Goal: Task Accomplishment & Management: Manage account settings

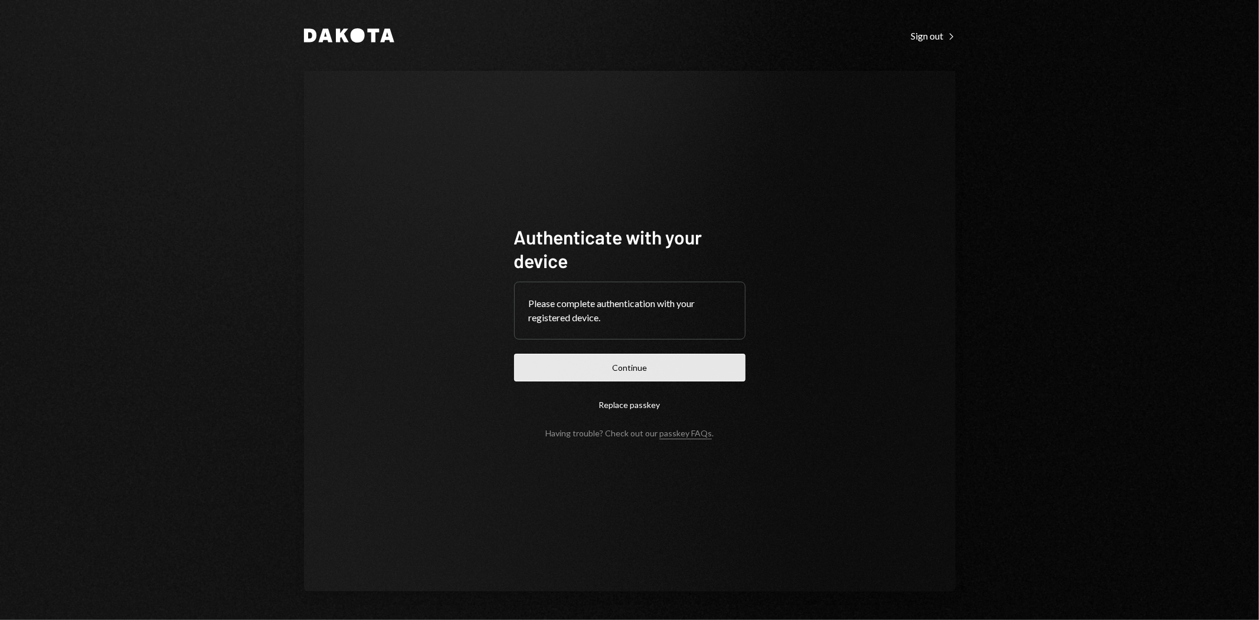
click at [580, 364] on button "Continue" at bounding box center [629, 368] width 231 height 28
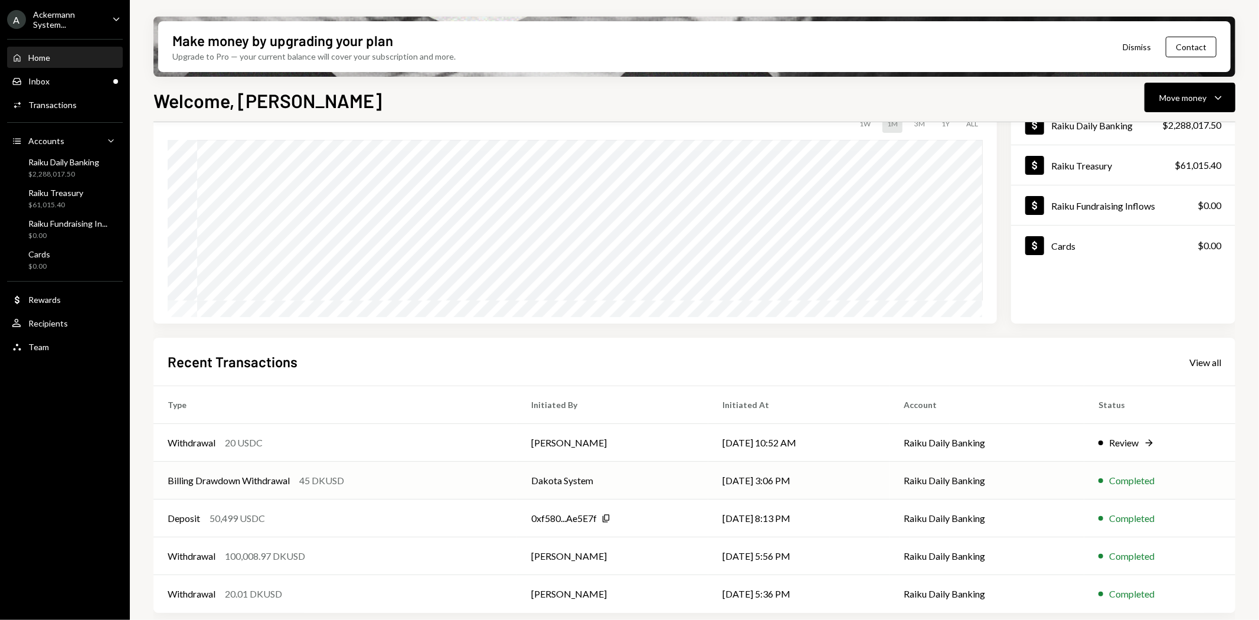
scroll to position [92, 0]
click at [1132, 438] on div "Review" at bounding box center [1124, 440] width 30 height 14
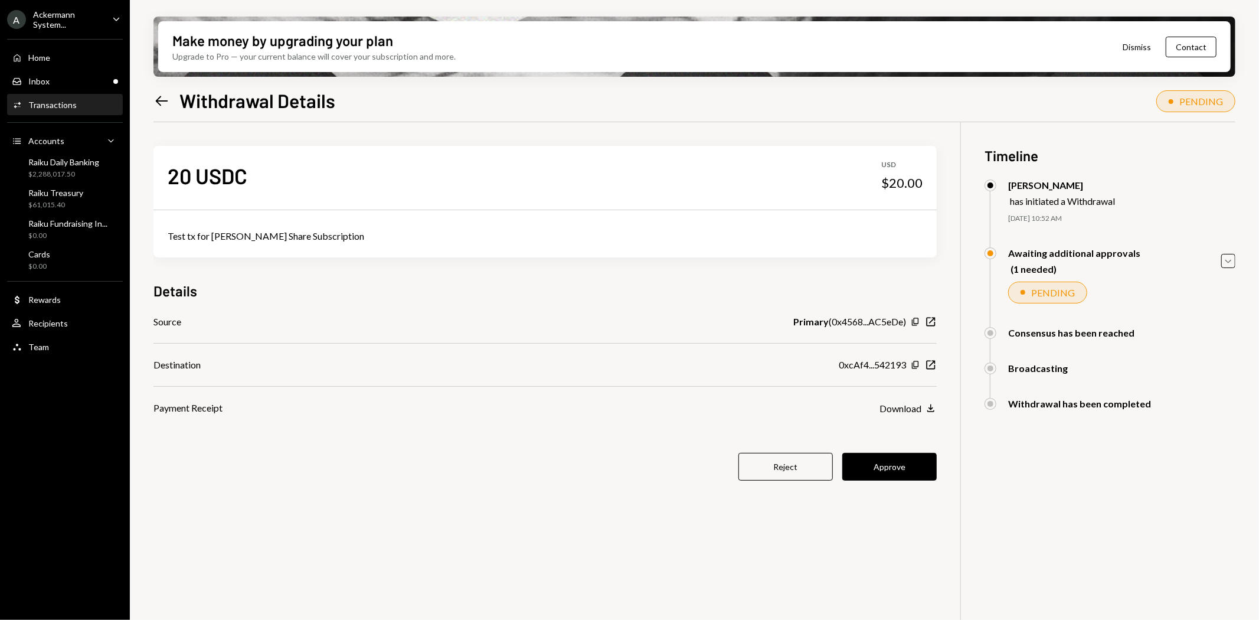
click at [373, 592] on div "20 USDC USD $20.00 Test tx for [PERSON_NAME] Share Subscription Details Source …" at bounding box center [694, 432] width 1082 height 620
click at [915, 322] on icon "Copy" at bounding box center [915, 321] width 9 height 9
click at [298, 583] on div "20 USDC USD $20.00 Test tx for [PERSON_NAME] Share Subscription Details Source …" at bounding box center [694, 432] width 1082 height 620
click at [914, 364] on icon "button" at bounding box center [915, 365] width 6 height 8
click at [909, 468] on button "Approve" at bounding box center [889, 467] width 94 height 28
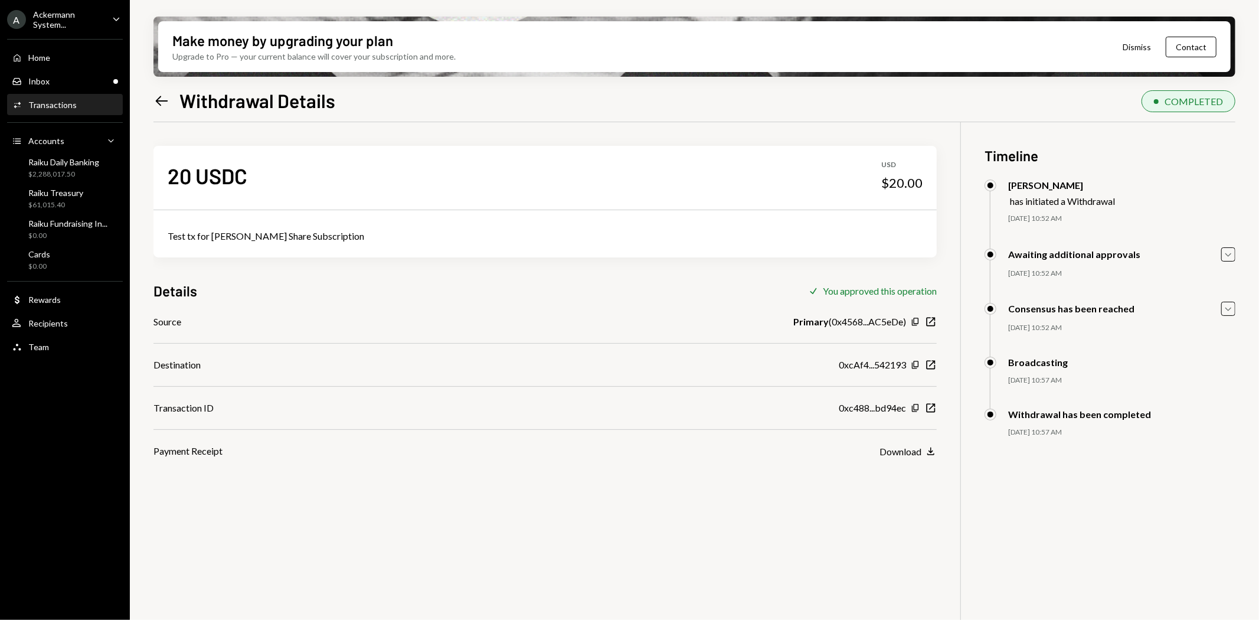
click at [158, 102] on icon at bounding box center [162, 101] width 12 height 10
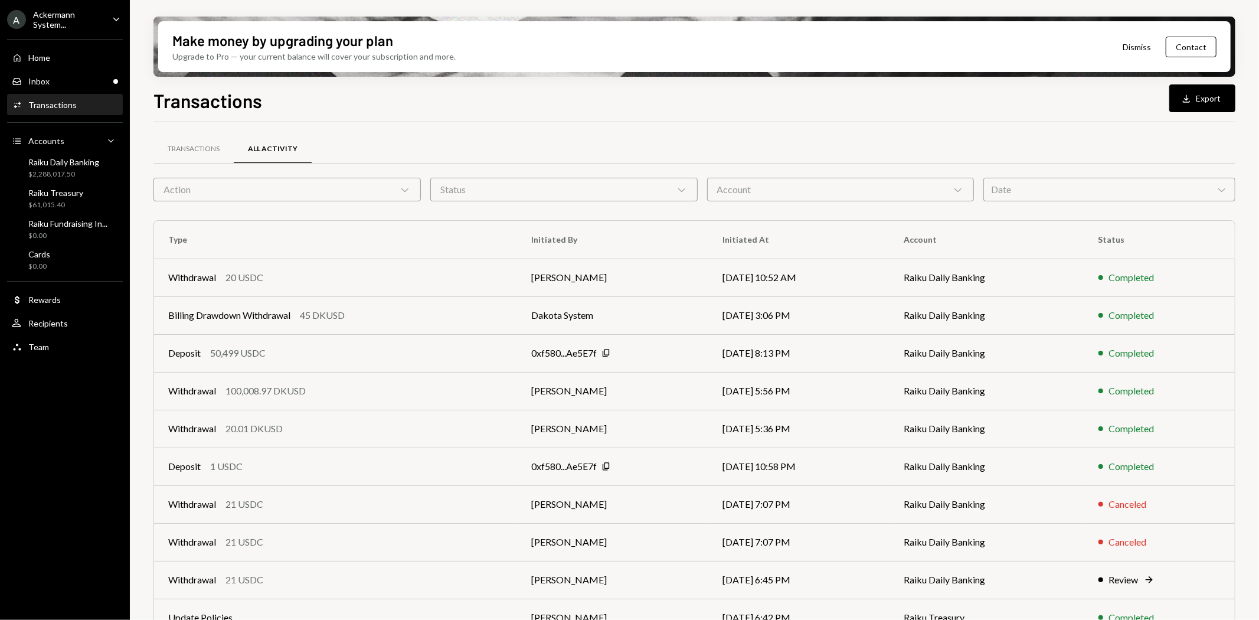
click at [61, 19] on div "Ackermann System..." at bounding box center [68, 19] width 70 height 20
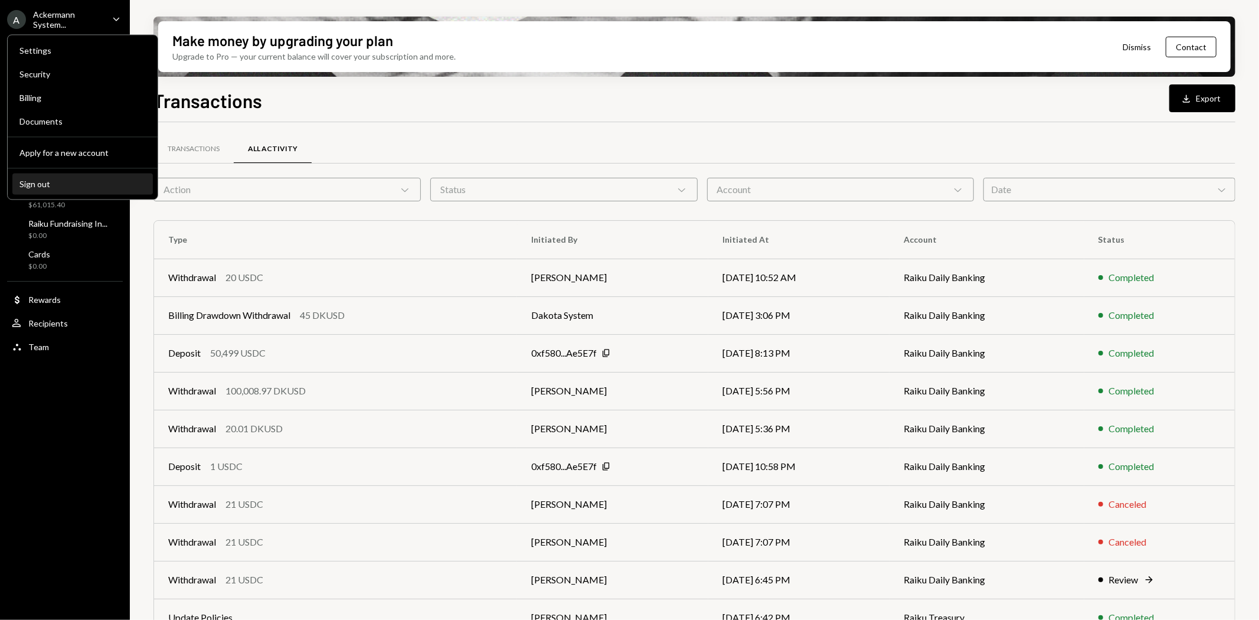
click at [48, 186] on div "Sign out" at bounding box center [82, 184] width 126 height 10
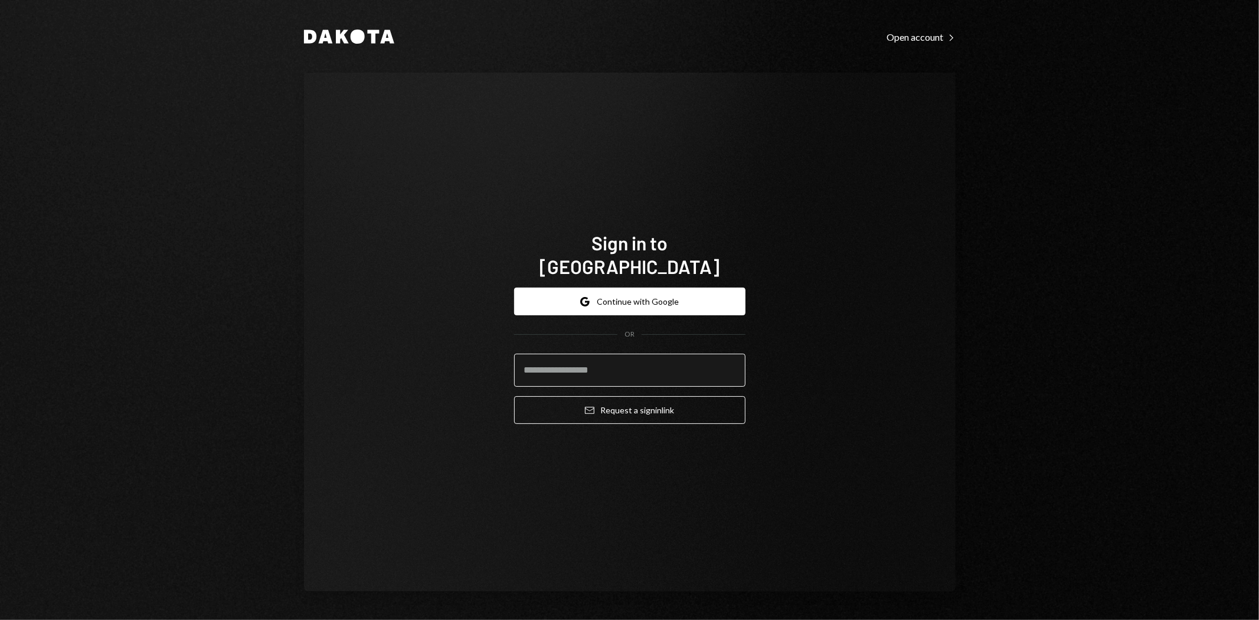
click at [585, 365] on input "email" at bounding box center [629, 370] width 231 height 33
click at [685, 362] on input "**********" at bounding box center [629, 370] width 231 height 33
click at [514, 354] on protonpass-control-61a2 at bounding box center [514, 354] width 0 height 0
type input "**********"
click at [645, 381] on form "**********" at bounding box center [629, 356] width 231 height 136
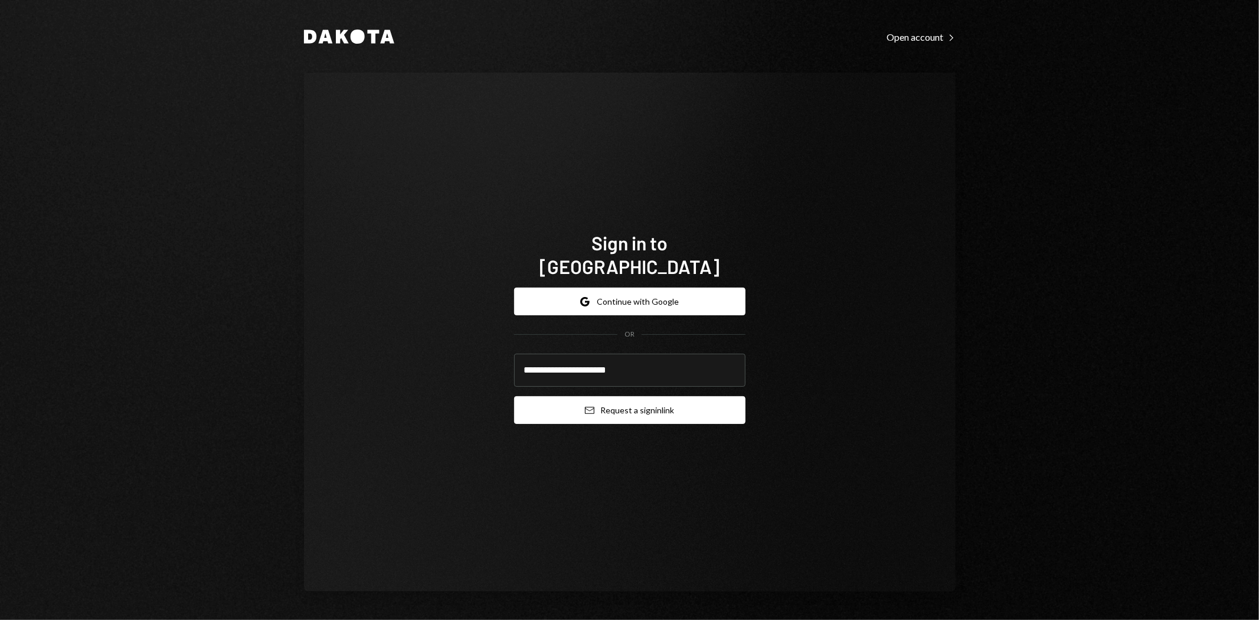
click at [648, 396] on button "Email Request a sign in link" at bounding box center [629, 410] width 231 height 28
